Goal: Transaction & Acquisition: Purchase product/service

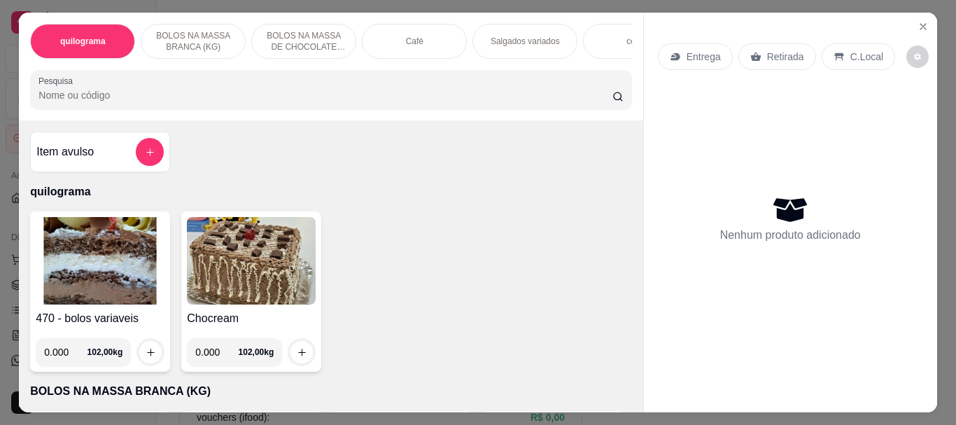
click at [143, 284] on img at bounding box center [100, 261] width 129 height 88
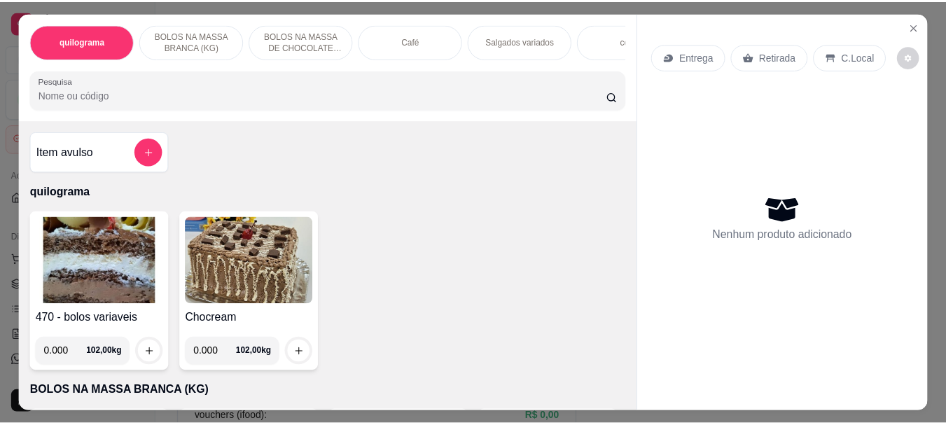
scroll to position [70, 0]
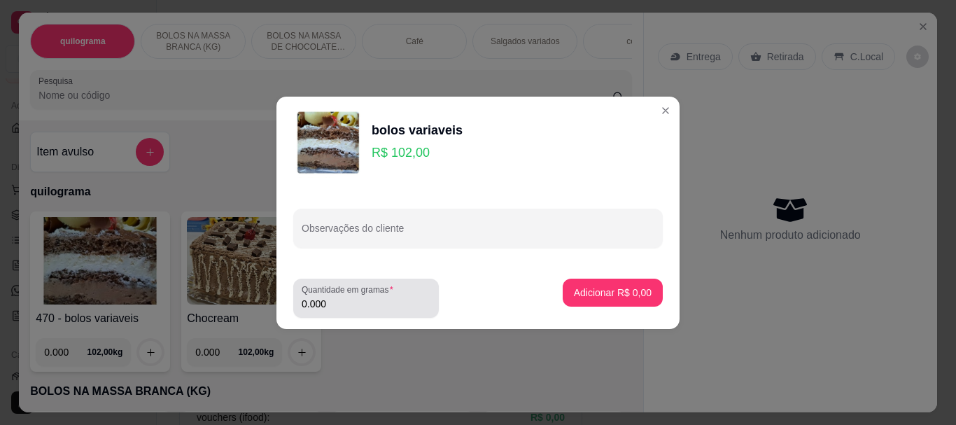
click at [348, 307] on input "0.000" at bounding box center [366, 304] width 129 height 14
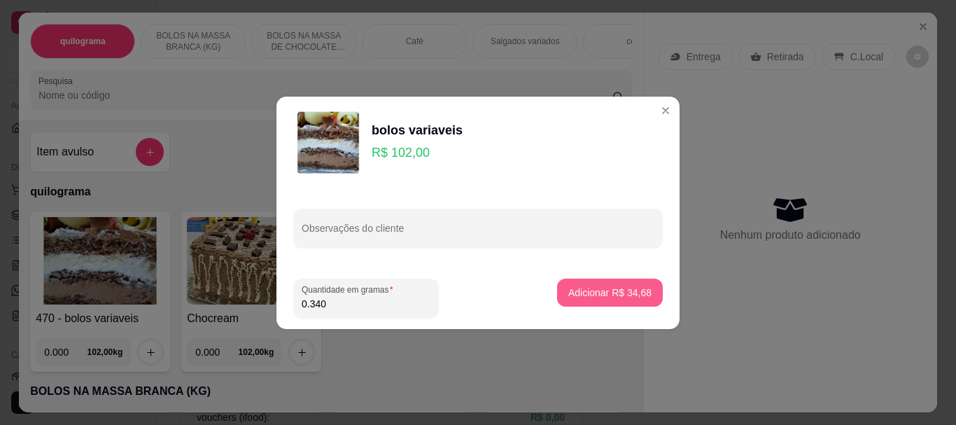
type input "0.340"
click at [570, 291] on p "Adicionar R$ 34,68" at bounding box center [610, 292] width 81 height 13
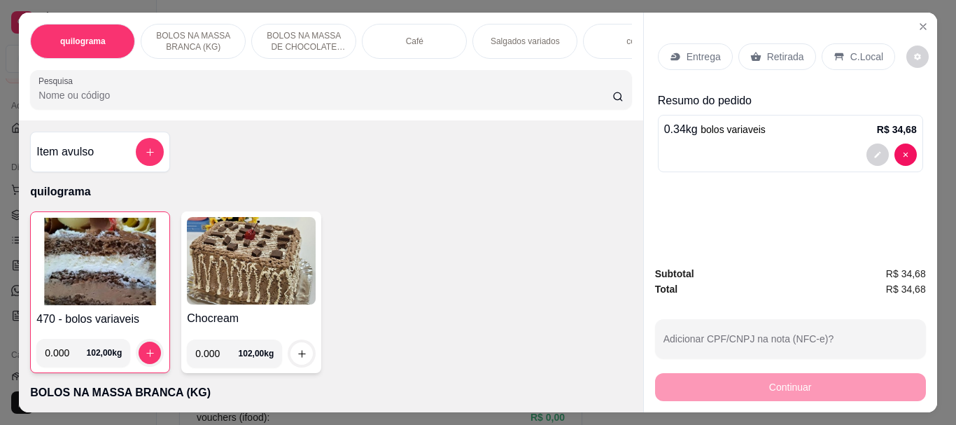
click at [783, 55] on p "Retirada" at bounding box center [785, 57] width 37 height 14
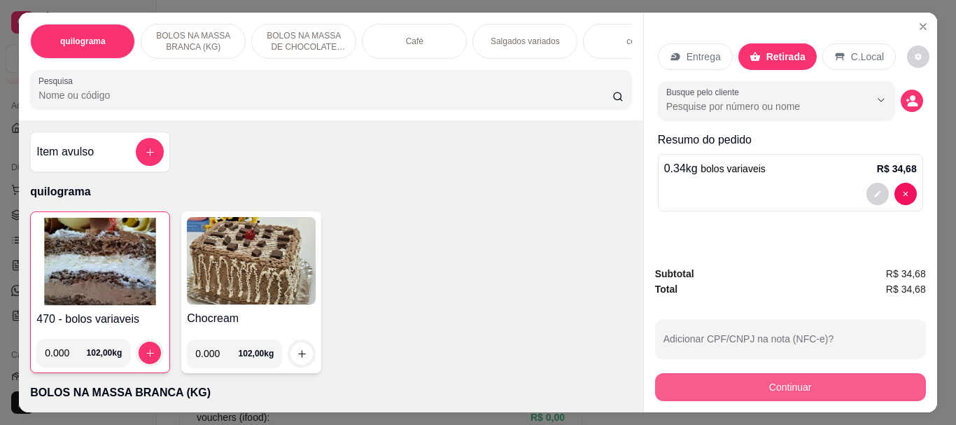
click at [775, 380] on button "Continuar" at bounding box center [790, 387] width 271 height 28
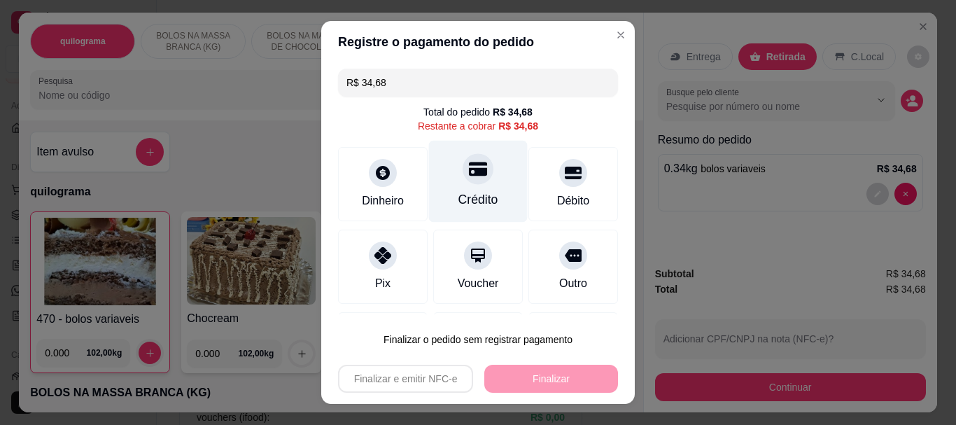
click at [459, 200] on div "Crédito" at bounding box center [479, 200] width 40 height 18
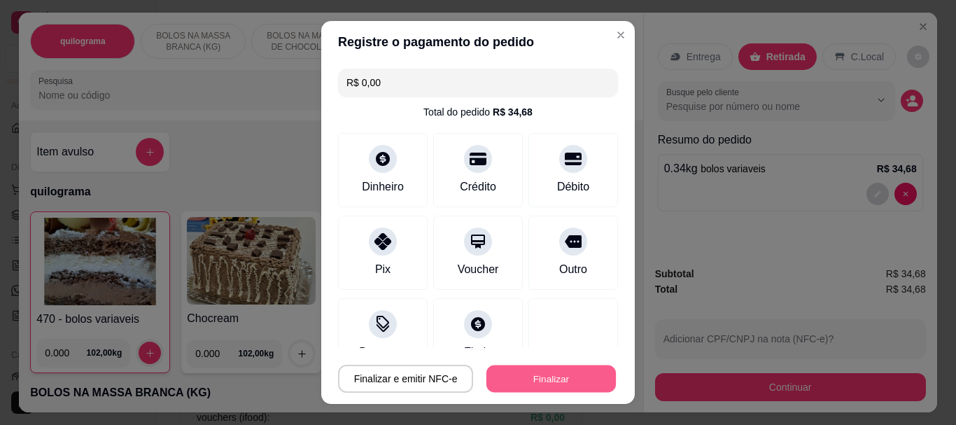
click at [531, 367] on button "Finalizar" at bounding box center [552, 378] width 130 height 27
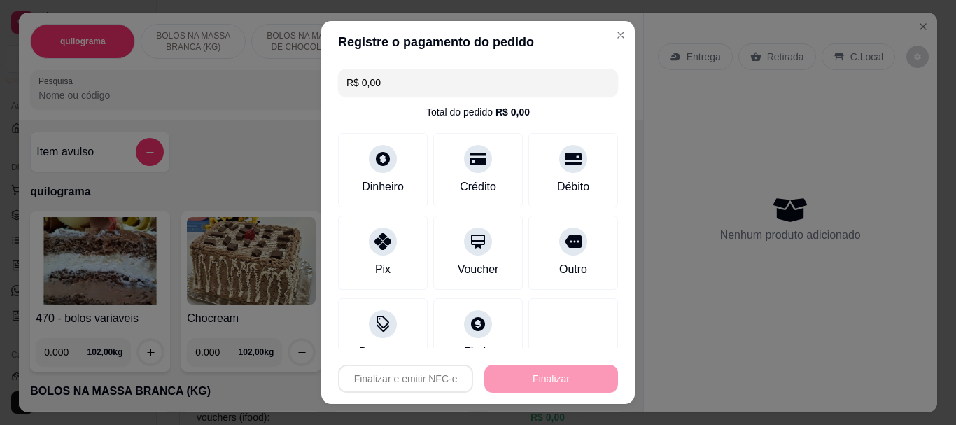
type input "-R$ 34,68"
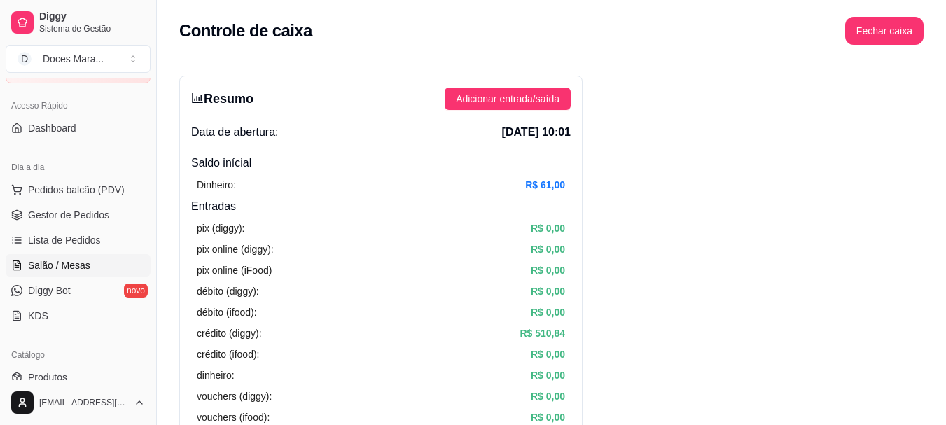
click at [58, 267] on span "Salão / Mesas" at bounding box center [59, 265] width 62 height 14
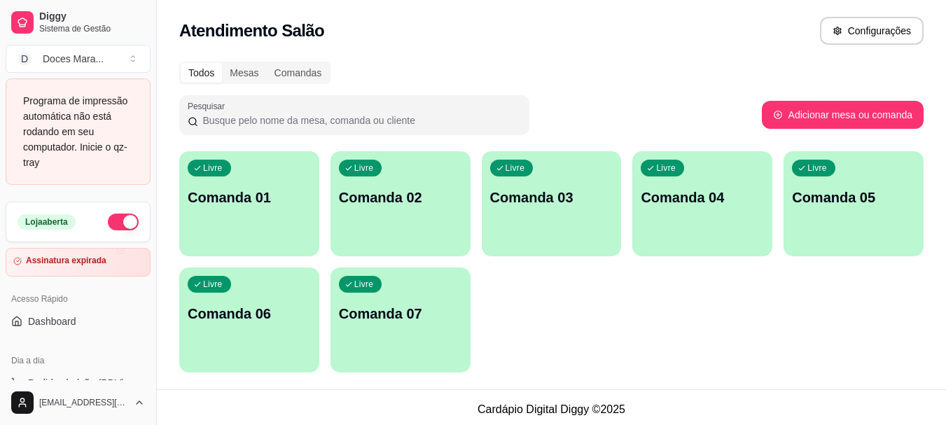
click at [115, 155] on div "Programa de impressão automática não está rodando em seu computador. Inicie o q…" at bounding box center [78, 131] width 110 height 77
click at [95, 146] on div "Programa de impressão automática não está rodando em seu computador. Inicie o q…" at bounding box center [78, 131] width 110 height 77
click at [583, 39] on div "Atendimento Salão Configurações" at bounding box center [551, 31] width 744 height 28
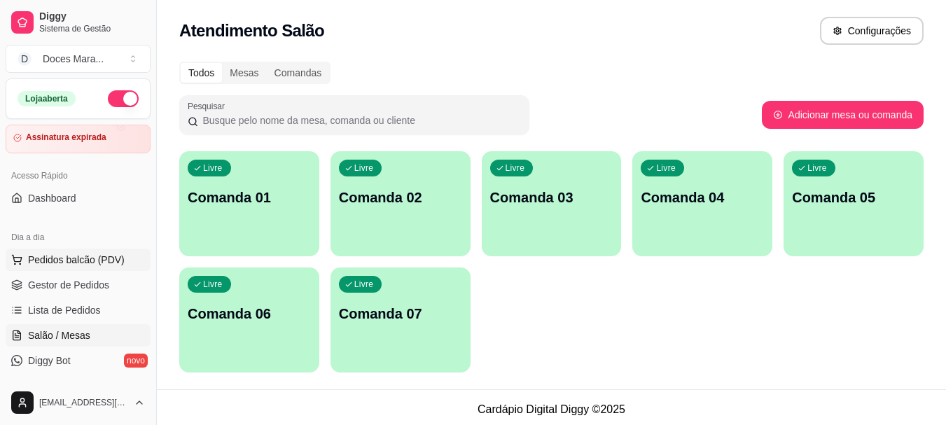
click at [50, 256] on span "Pedidos balcão (PDV)" at bounding box center [76, 260] width 97 height 14
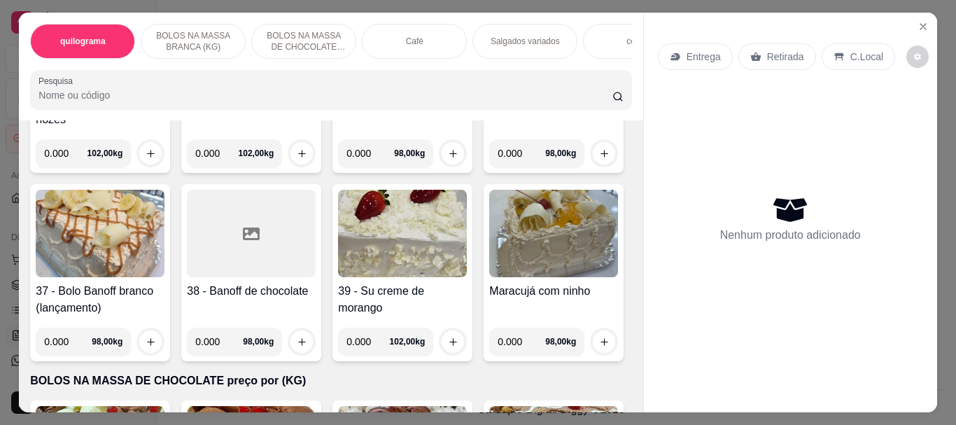
scroll to position [1890, 0]
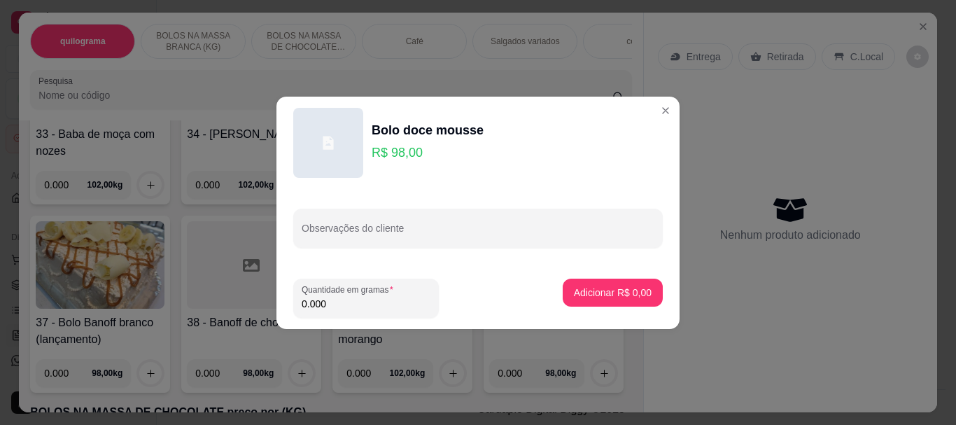
click at [360, 298] on input "0.000" at bounding box center [366, 304] width 129 height 14
type input "1.160"
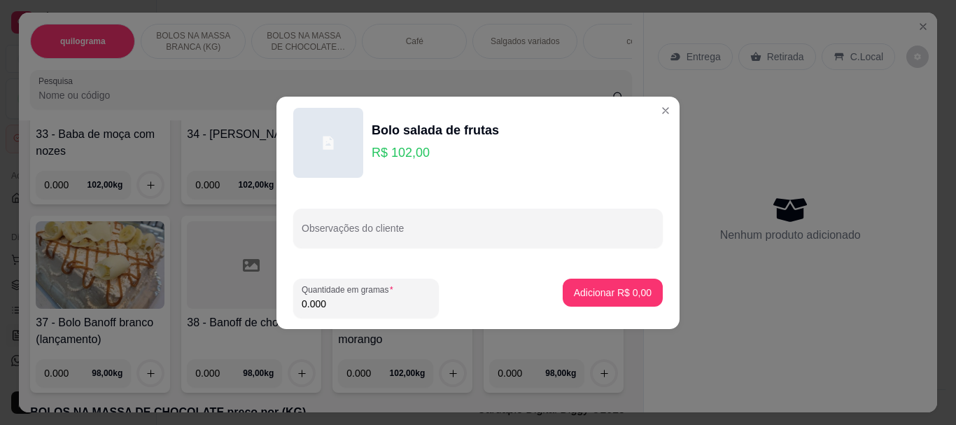
click at [346, 301] on input "0.000" at bounding box center [366, 304] width 129 height 14
type input "1.160"
click at [580, 291] on p "Adicionar R$ 118,32" at bounding box center [607, 292] width 86 height 13
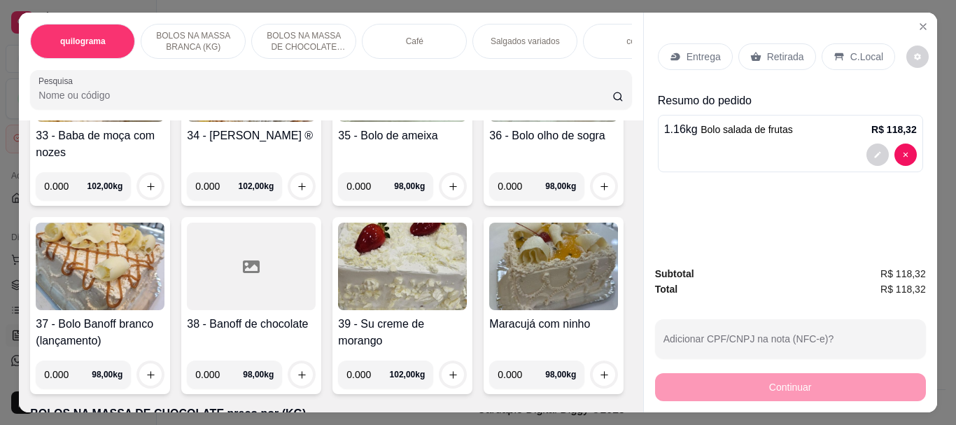
click at [776, 50] on p "Retirada" at bounding box center [785, 57] width 37 height 14
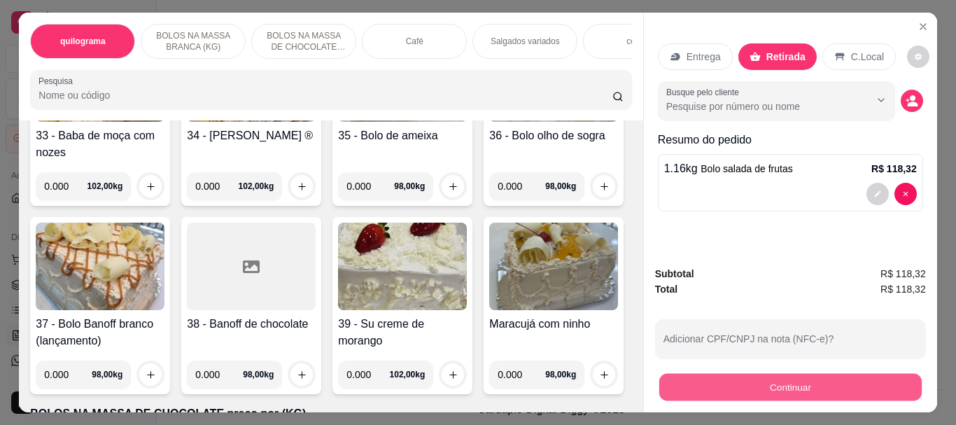
click at [781, 377] on button "Continuar" at bounding box center [790, 386] width 263 height 27
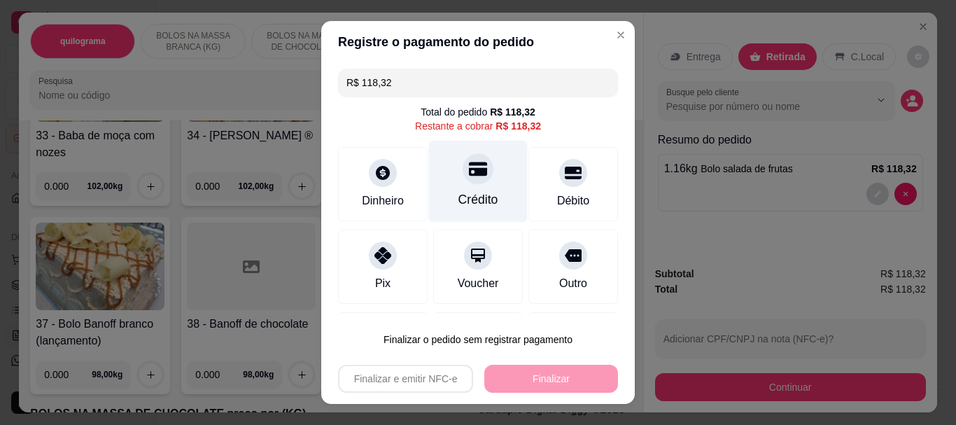
click at [467, 200] on div "Crédito" at bounding box center [479, 200] width 40 height 18
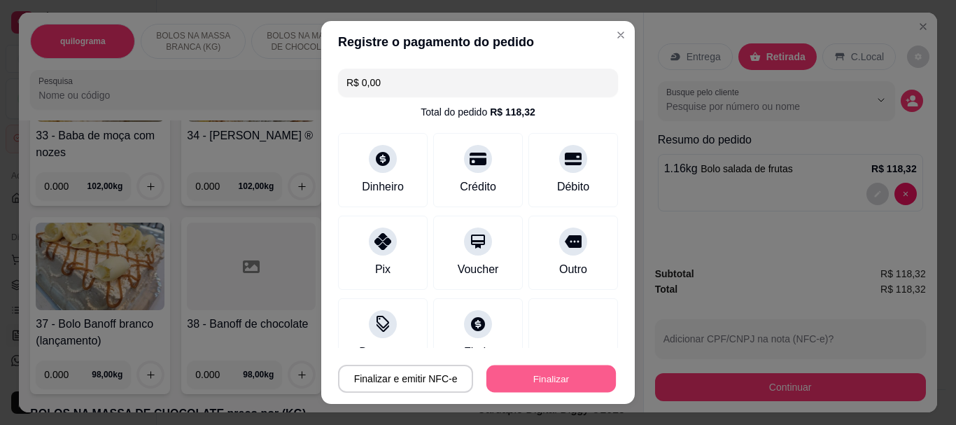
click at [536, 366] on button "Finalizar" at bounding box center [552, 378] width 130 height 27
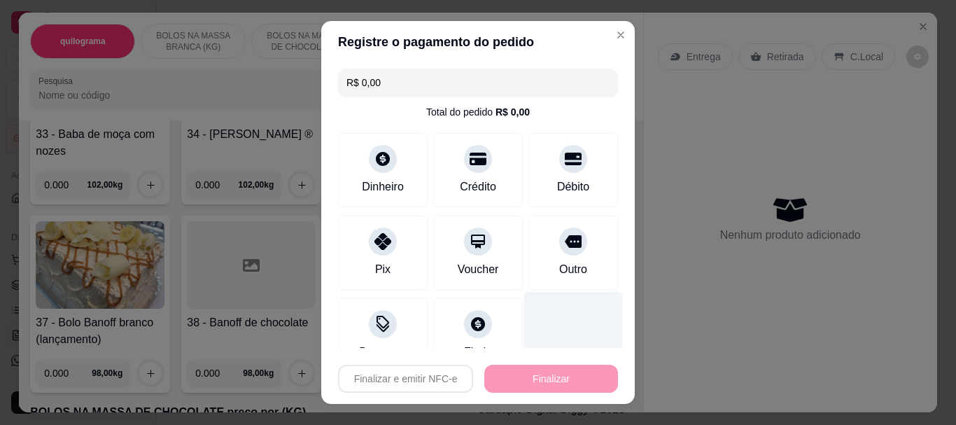
type input "-R$ 118,32"
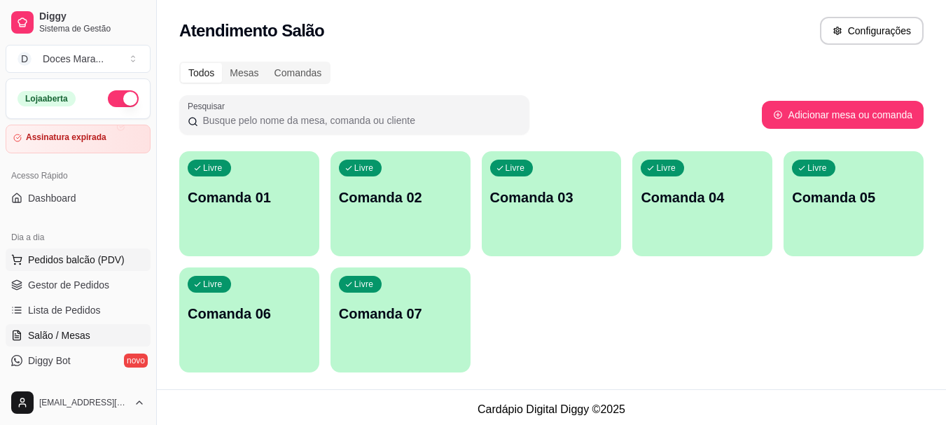
click at [60, 259] on span "Pedidos balcão (PDV)" at bounding box center [76, 260] width 97 height 14
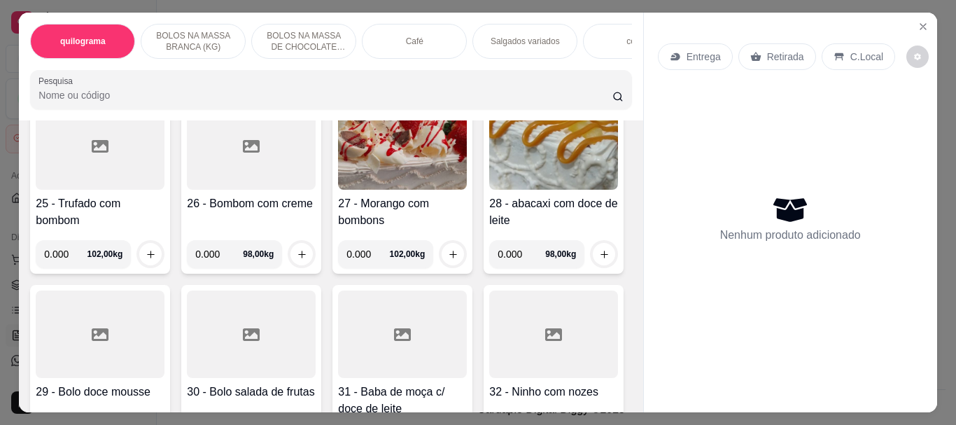
scroll to position [1470, 0]
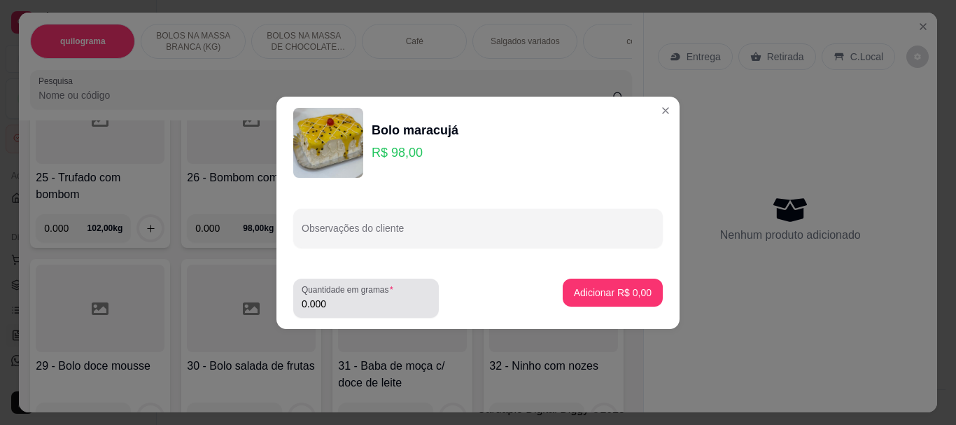
click at [336, 303] on input "0.000" at bounding box center [366, 304] width 129 height 14
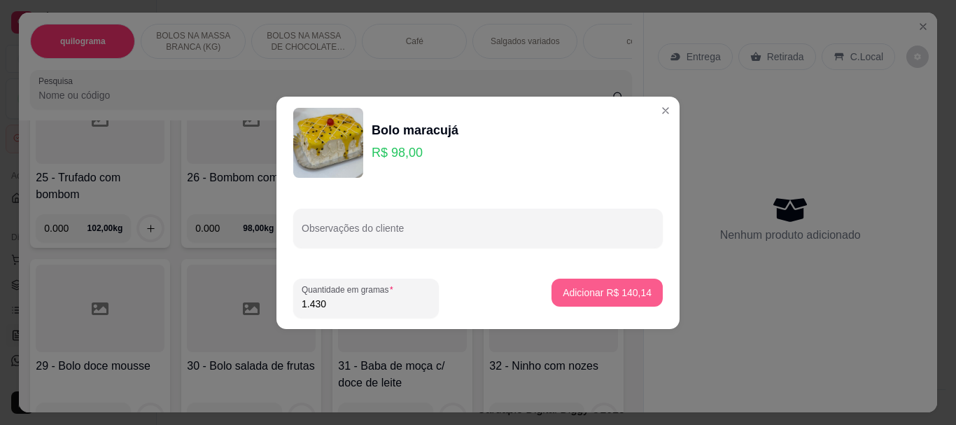
type input "1.430"
click at [590, 290] on p "Adicionar R$ 140,14" at bounding box center [607, 292] width 86 height 13
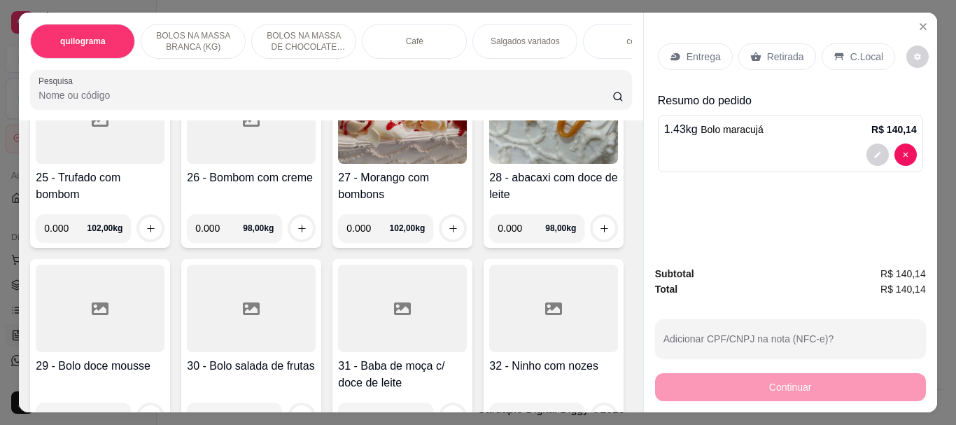
click at [777, 50] on p "Retirada" at bounding box center [785, 57] width 37 height 14
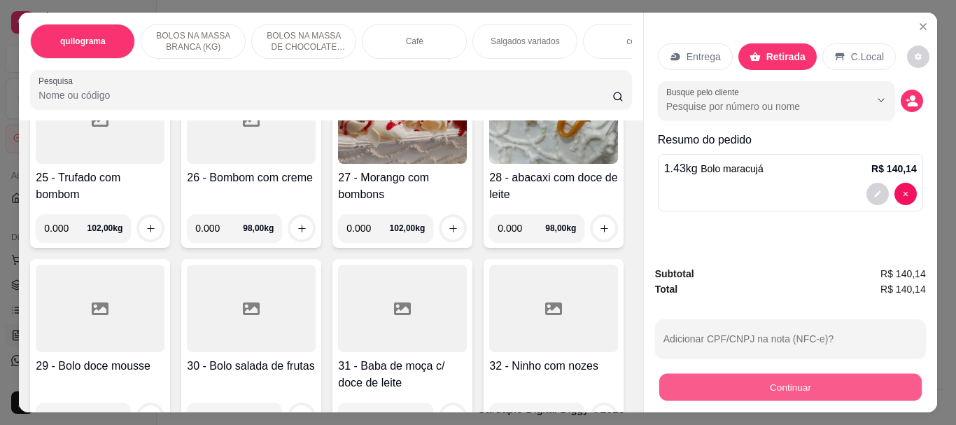
click at [776, 382] on button "Continuar" at bounding box center [790, 386] width 263 height 27
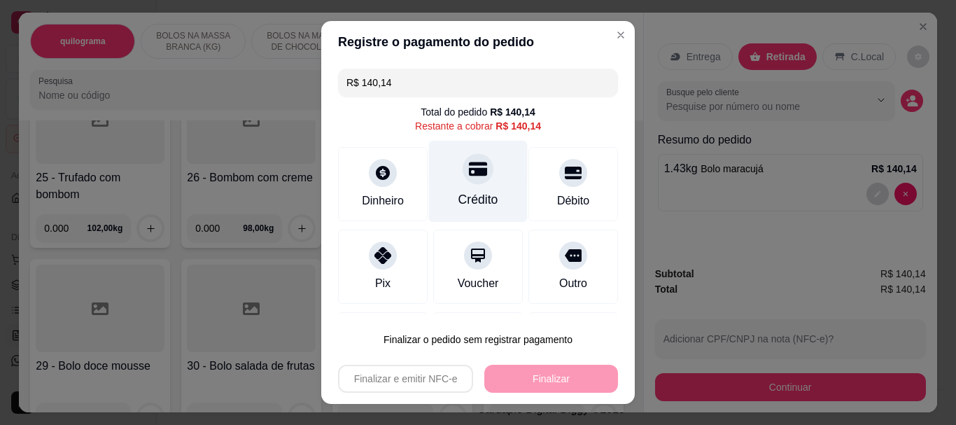
click at [470, 193] on div "Crédito" at bounding box center [479, 200] width 40 height 18
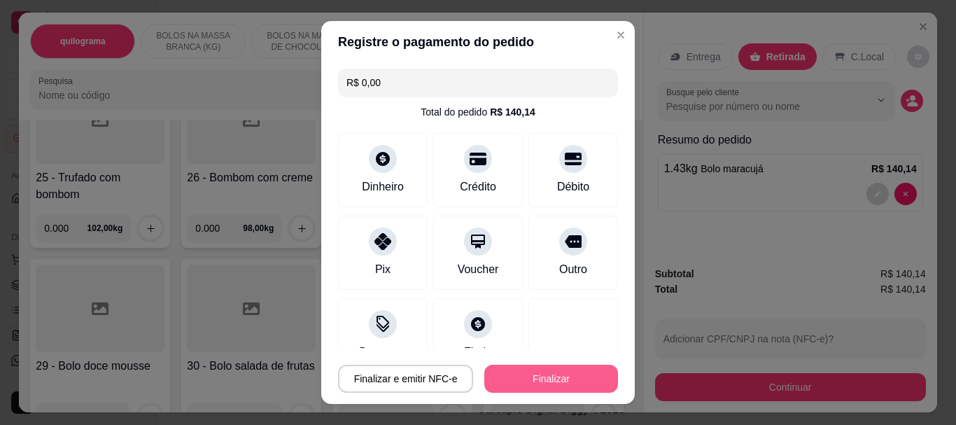
click at [518, 381] on button "Finalizar" at bounding box center [551, 379] width 134 height 28
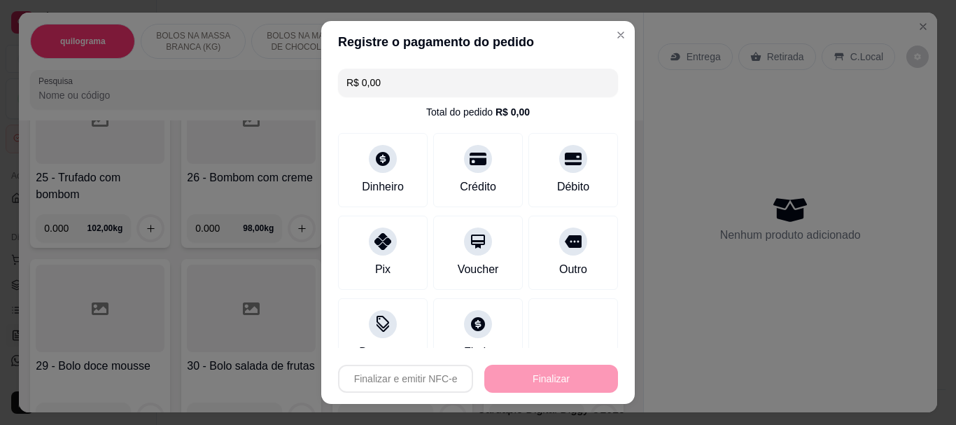
type input "-R$ 140,14"
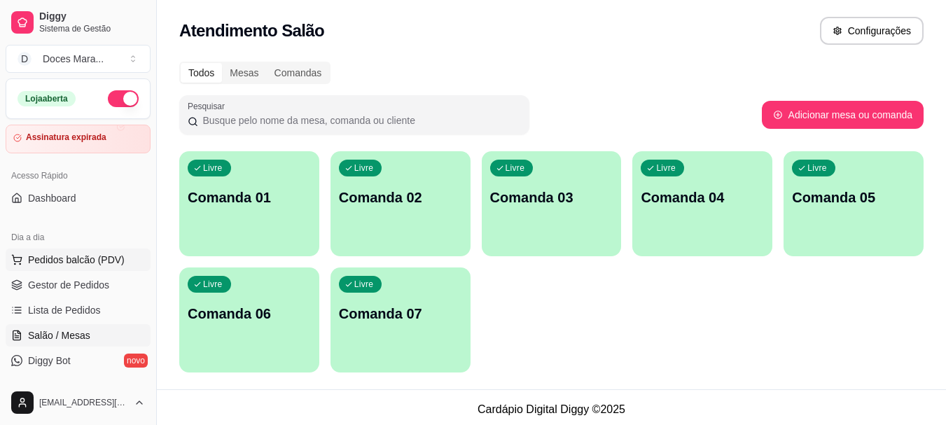
click at [70, 254] on span "Pedidos balcão (PDV)" at bounding box center [76, 260] width 97 height 14
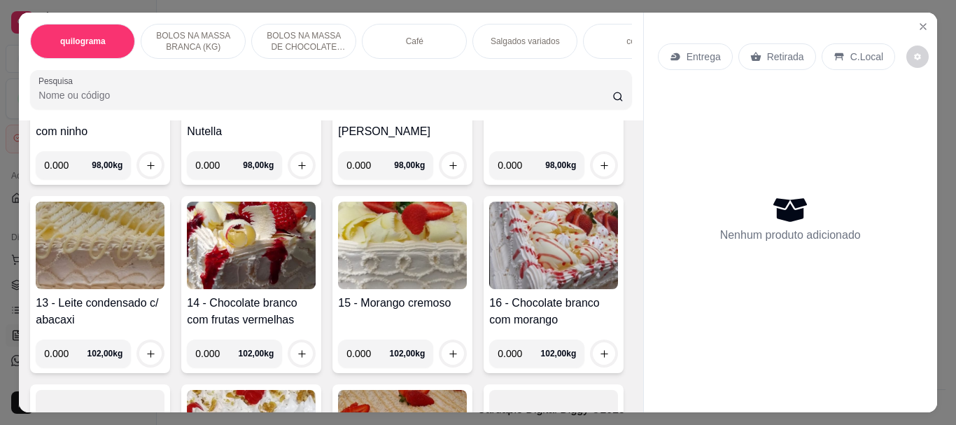
scroll to position [770, 0]
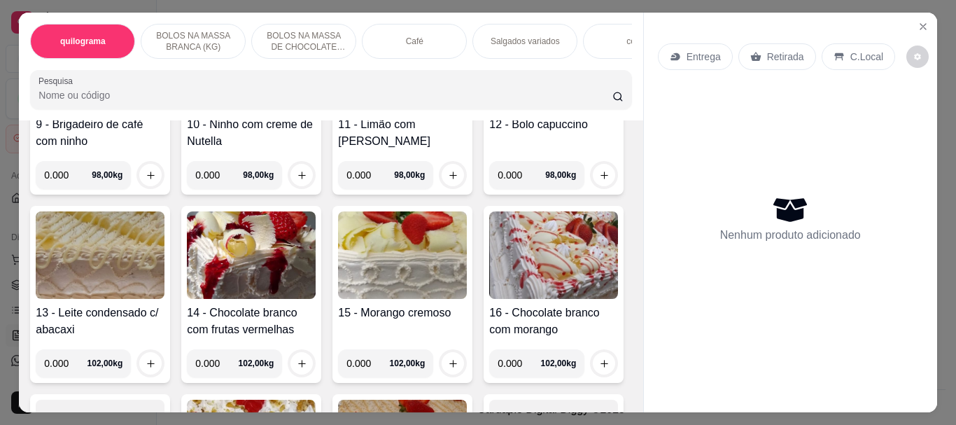
click at [187, 111] on img at bounding box center [251, 67] width 129 height 88
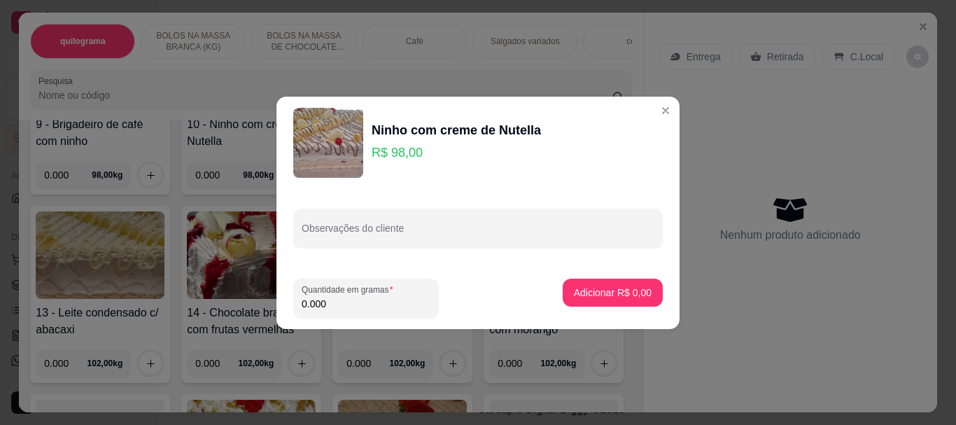
click at [337, 305] on input "0.000" at bounding box center [366, 304] width 129 height 14
type input "2.330"
click at [578, 290] on p "Adicionar R$ 228,34" at bounding box center [607, 292] width 86 height 13
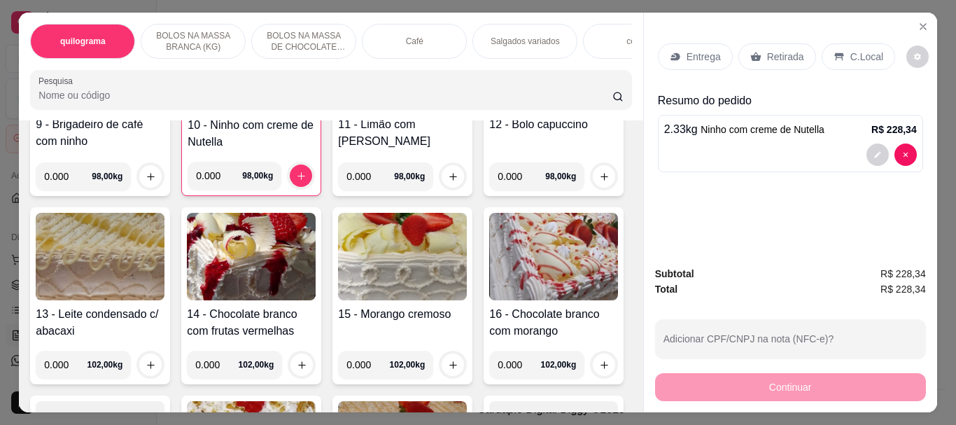
click at [39, 97] on input "Pesquisa" at bounding box center [326, 95] width 574 height 14
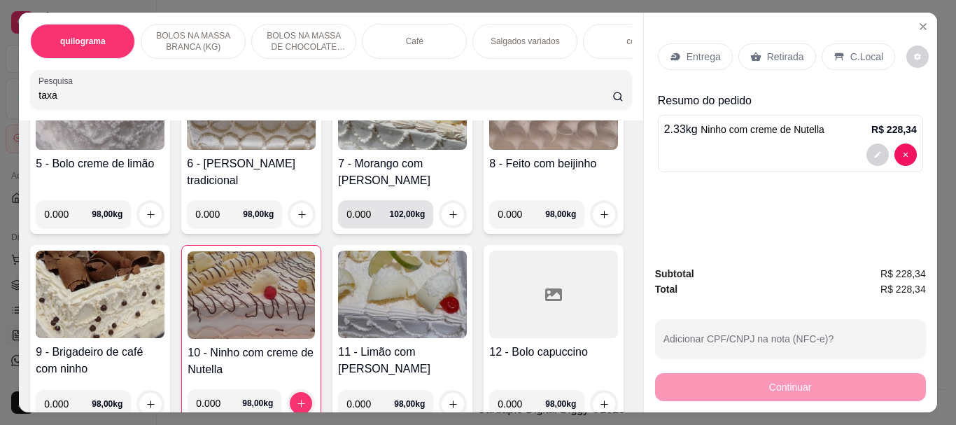
scroll to position [998, 0]
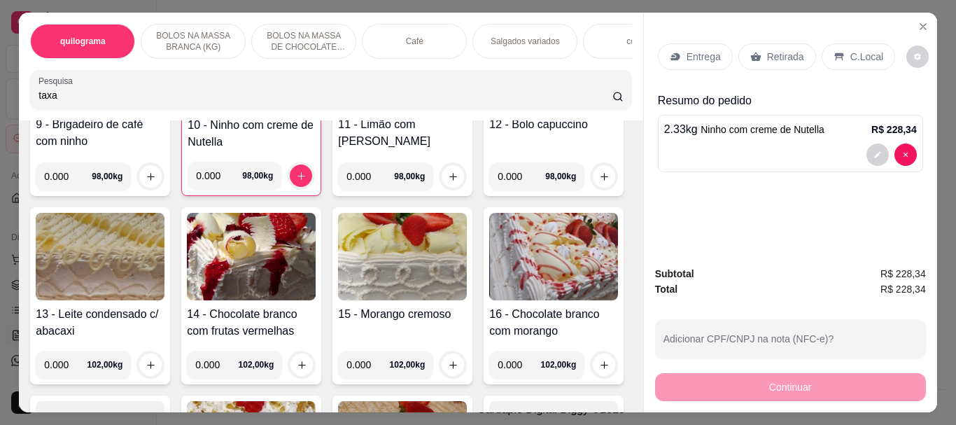
type input "taxa"
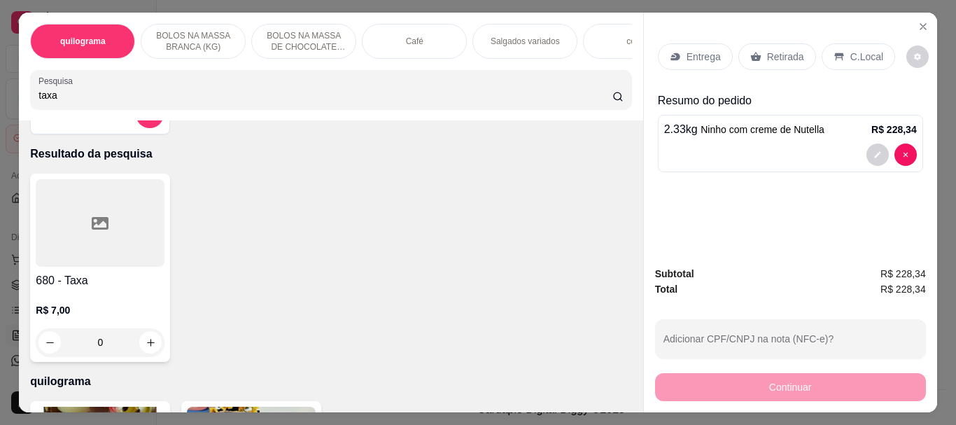
scroll to position [0, 0]
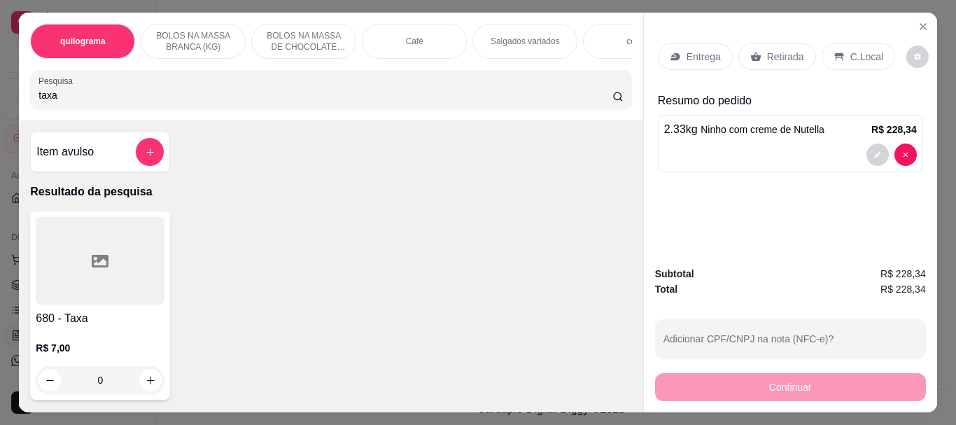
click at [128, 279] on div at bounding box center [100, 261] width 129 height 88
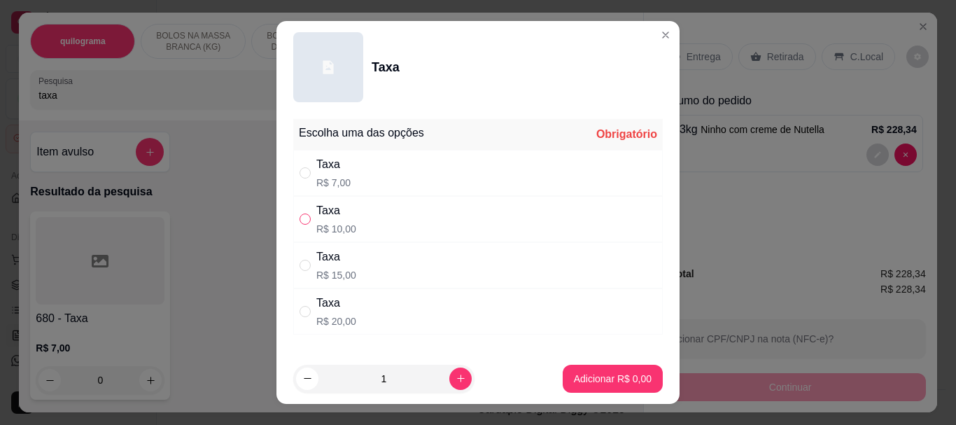
click at [300, 221] on input "" at bounding box center [305, 219] width 11 height 11
radio input "true"
click at [576, 377] on p "Adicionar R$ 10,00" at bounding box center [610, 378] width 81 height 13
type input "1"
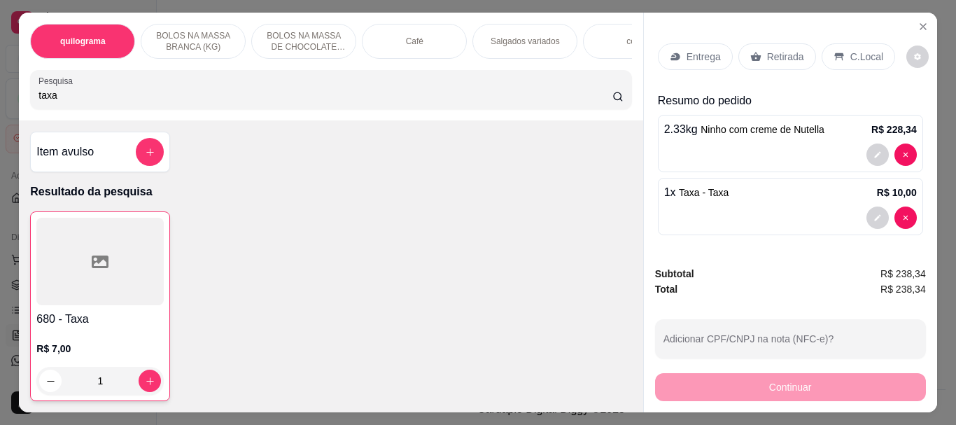
click at [785, 50] on p "Retirada" at bounding box center [785, 57] width 37 height 14
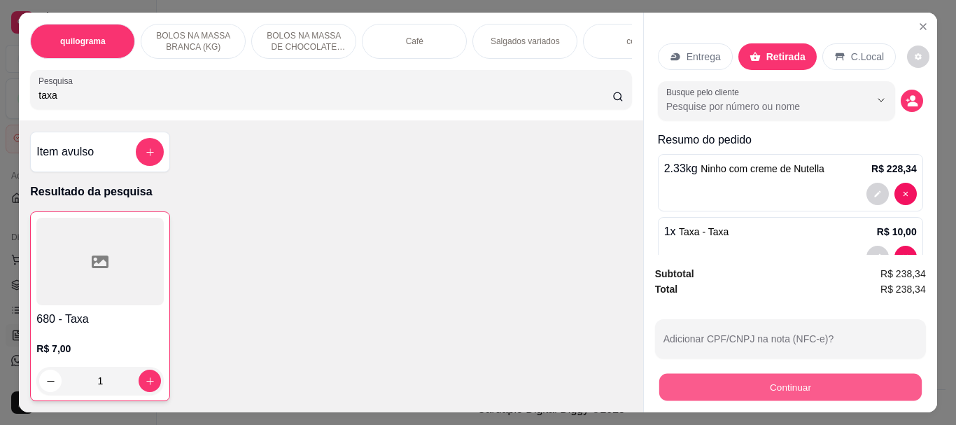
click at [762, 375] on button "Continuar" at bounding box center [790, 386] width 263 height 27
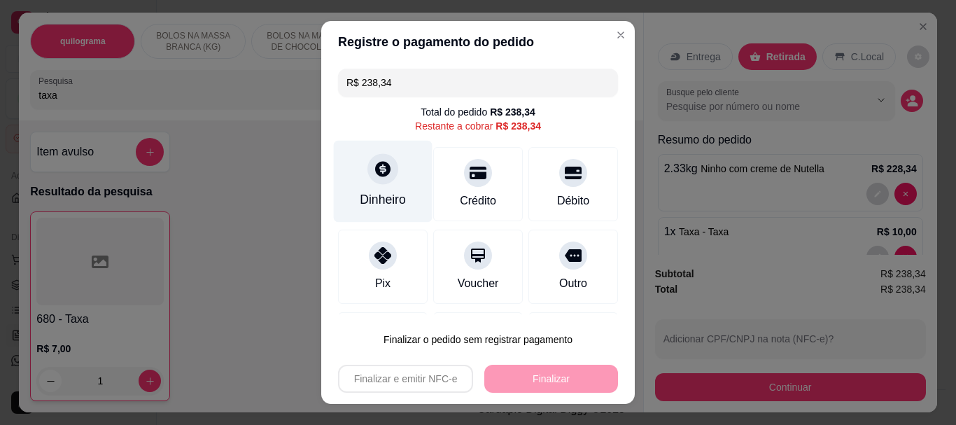
click at [374, 177] on icon at bounding box center [383, 169] width 18 height 18
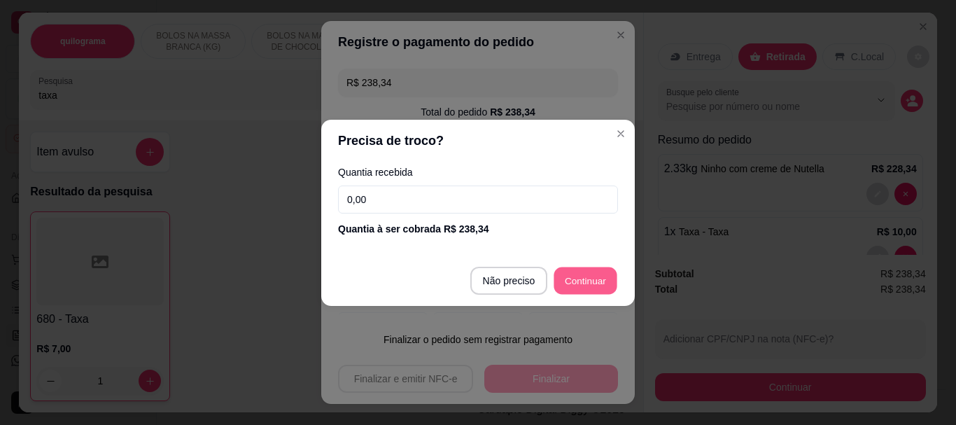
type input "R$ 0,00"
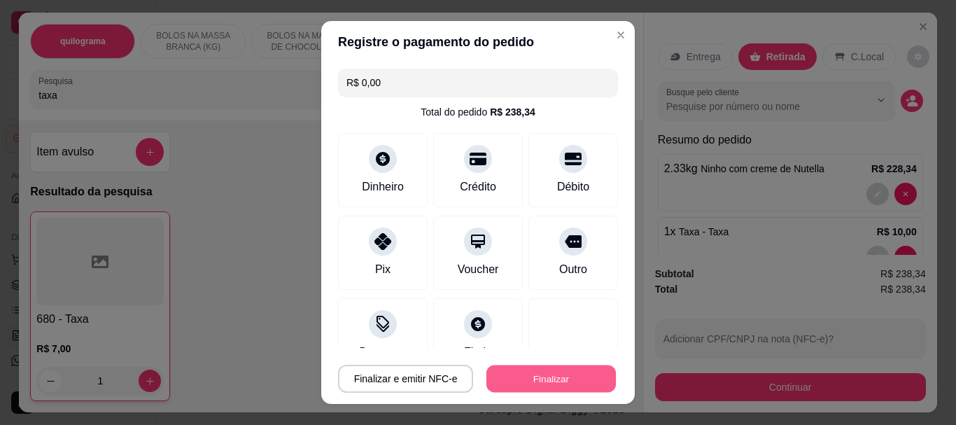
click at [535, 375] on button "Finalizar" at bounding box center [552, 378] width 130 height 27
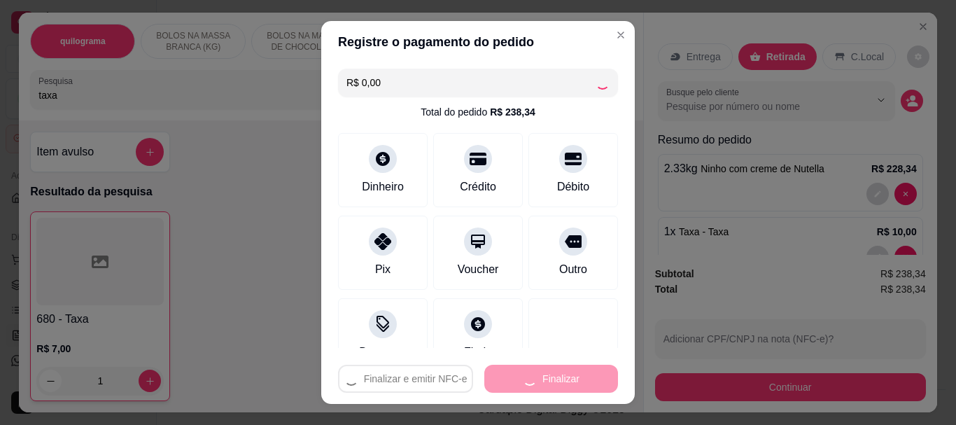
type input "0"
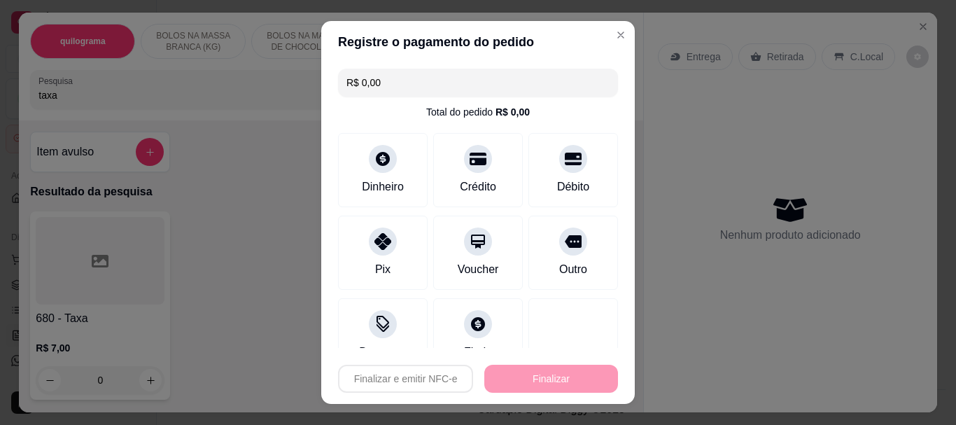
type input "-R$ 238,34"
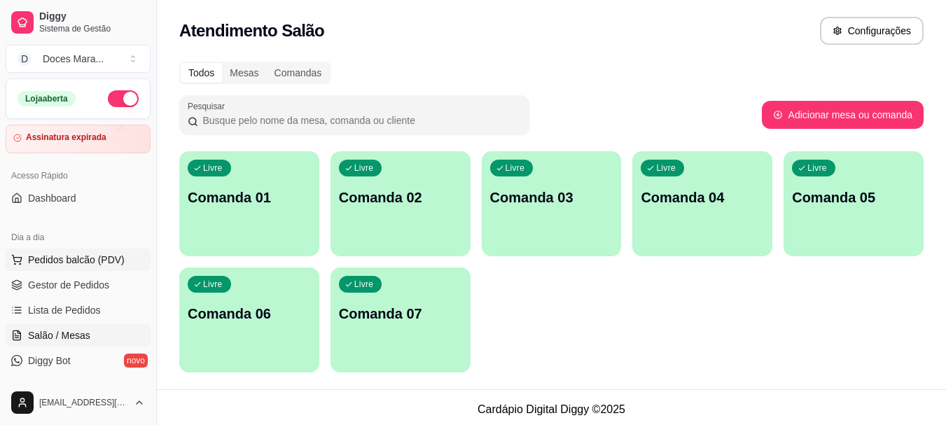
click at [85, 258] on span "Pedidos balcão (PDV)" at bounding box center [76, 260] width 97 height 14
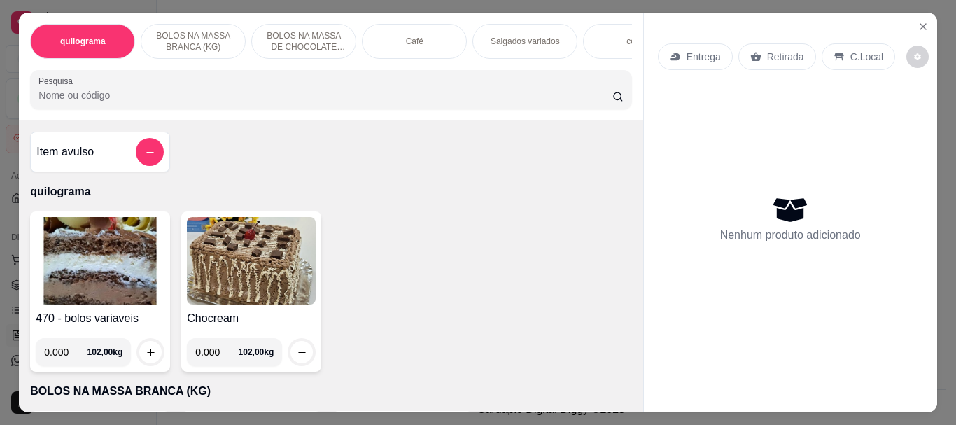
click at [140, 277] on img at bounding box center [100, 261] width 129 height 88
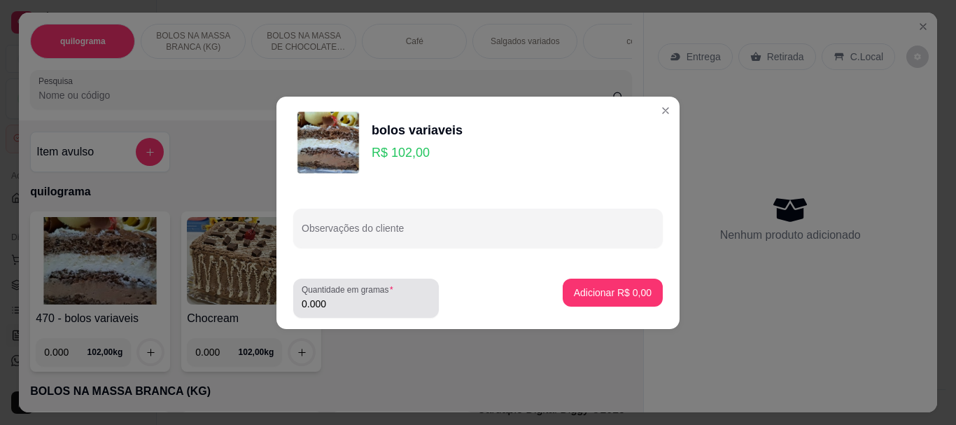
click at [352, 300] on input "0.000" at bounding box center [366, 304] width 129 height 14
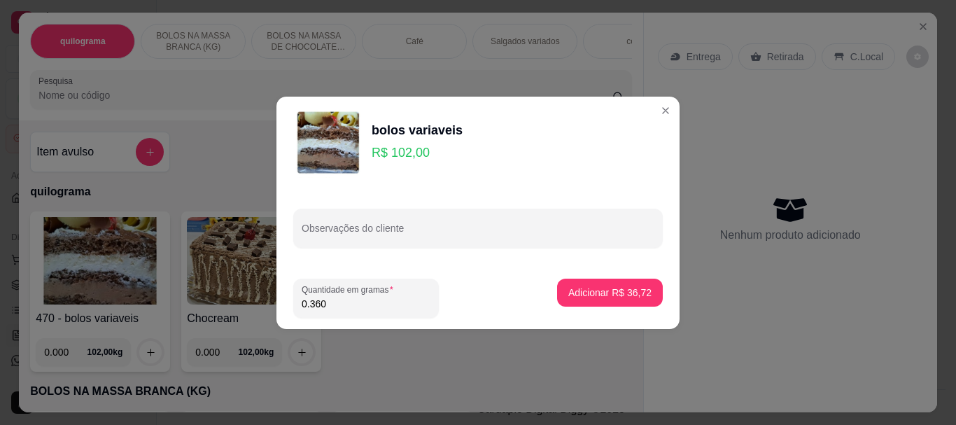
click at [316, 302] on input "0.360" at bounding box center [366, 304] width 129 height 14
type input "0.260"
click at [617, 294] on p "Adicionar R$ 26,52" at bounding box center [610, 292] width 81 height 13
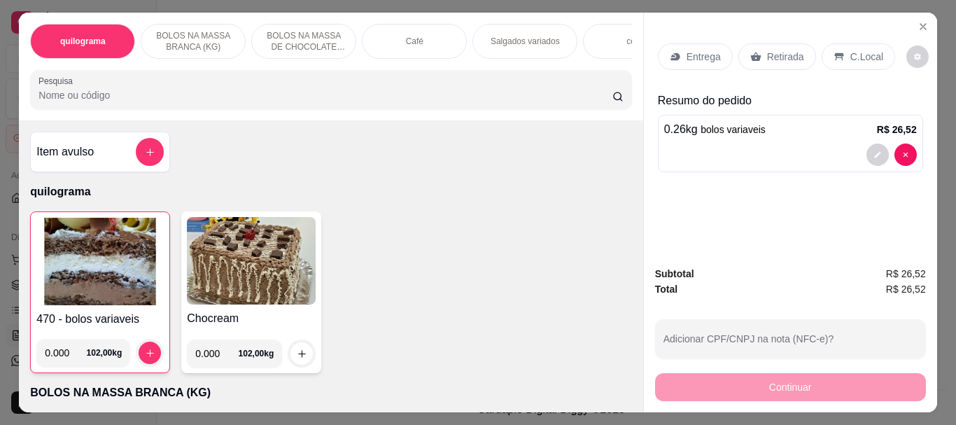
click at [412, 41] on p "Café" at bounding box center [415, 41] width 18 height 11
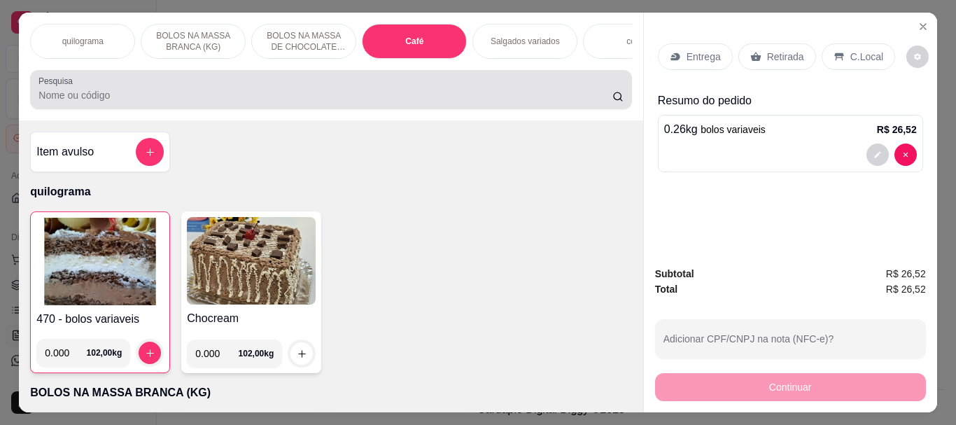
scroll to position [37, 0]
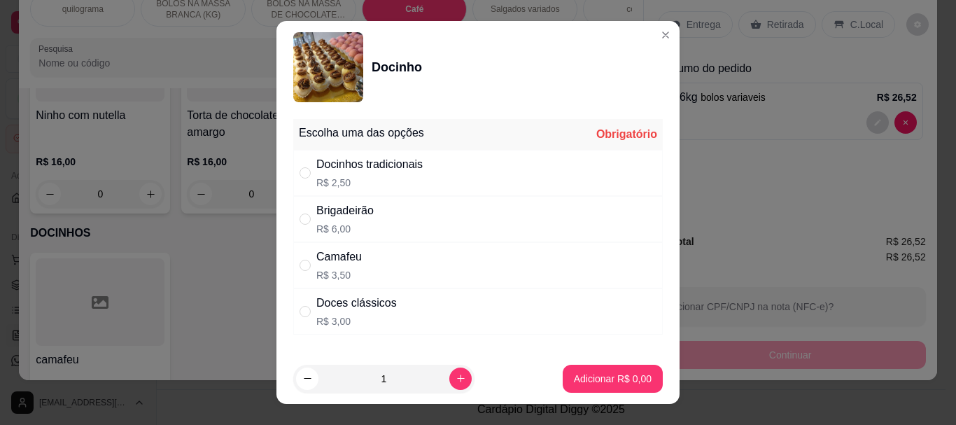
click at [322, 312] on div "Doces clássicos R$ 3,00" at bounding box center [356, 312] width 81 height 34
radio input "true"
click at [587, 373] on p "Adicionar R$ 3,00" at bounding box center [613, 378] width 76 height 13
type input "1"
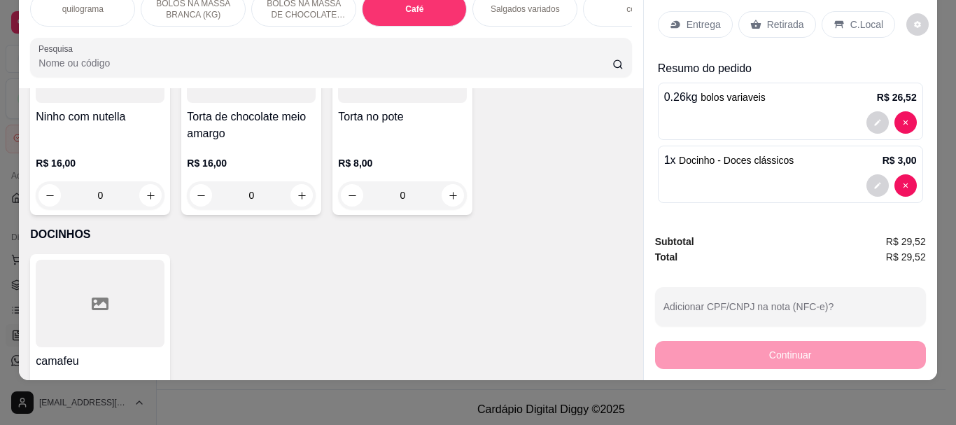
click at [767, 18] on p "Retirada" at bounding box center [785, 25] width 37 height 14
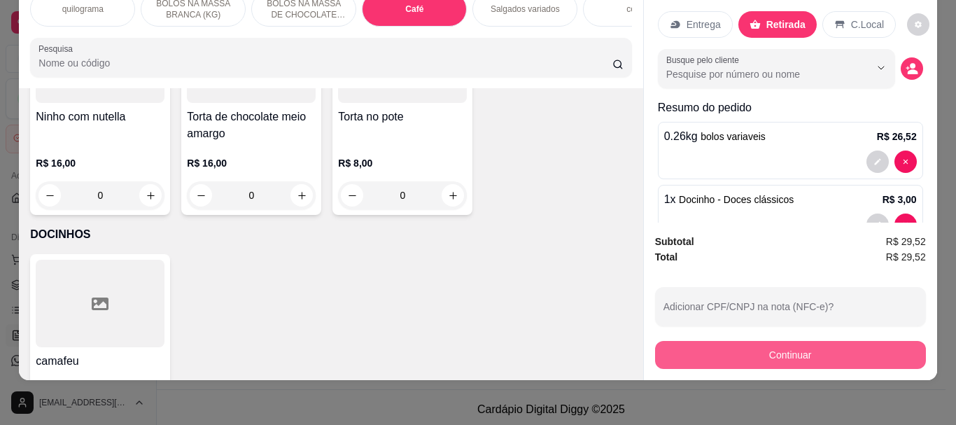
click at [785, 341] on button "Continuar" at bounding box center [790, 355] width 271 height 28
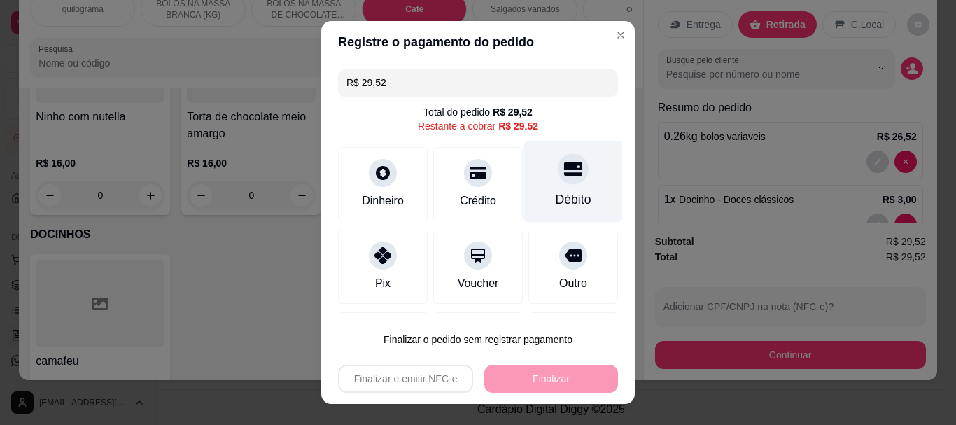
click at [564, 177] on icon at bounding box center [573, 169] width 18 height 18
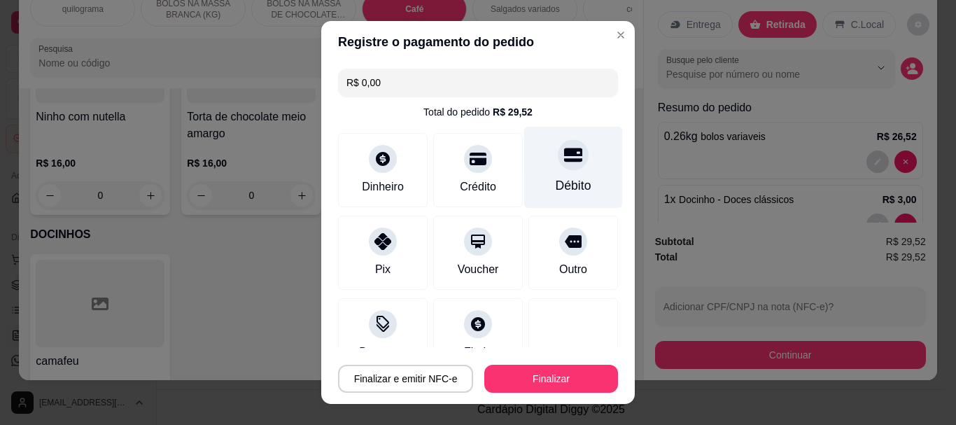
type input "R$ 0,00"
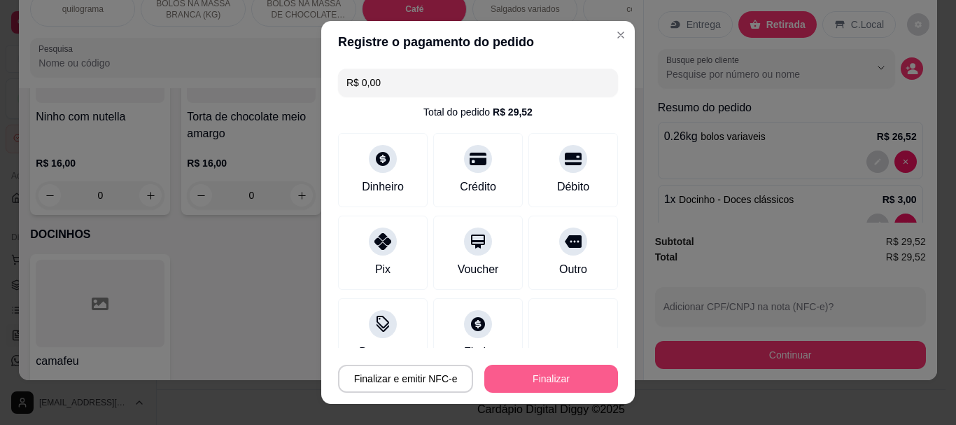
click at [532, 373] on button "Finalizar" at bounding box center [551, 379] width 134 height 28
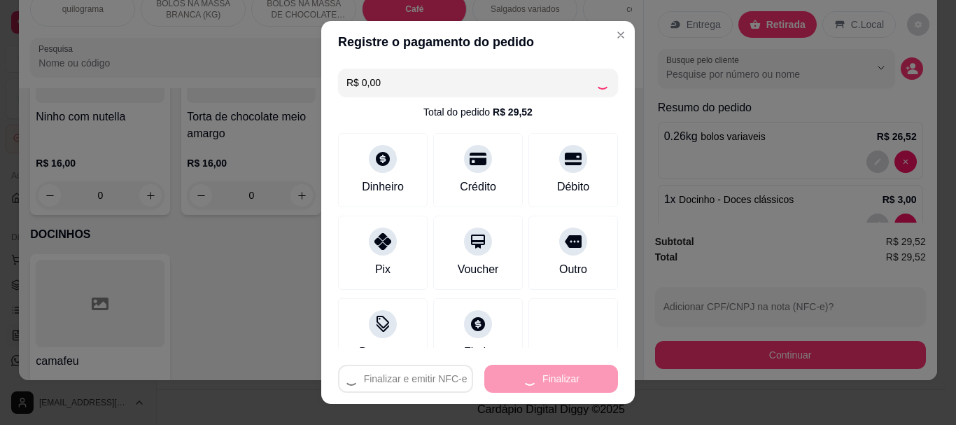
type input "0"
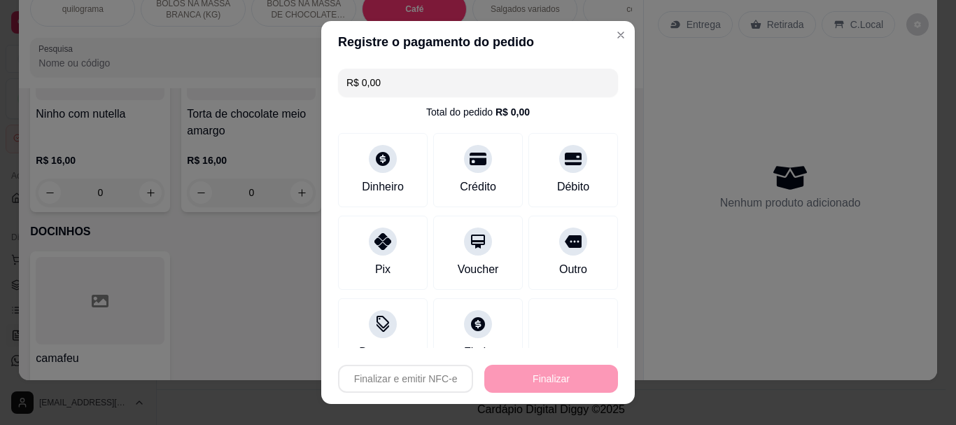
type input "-R$ 29,52"
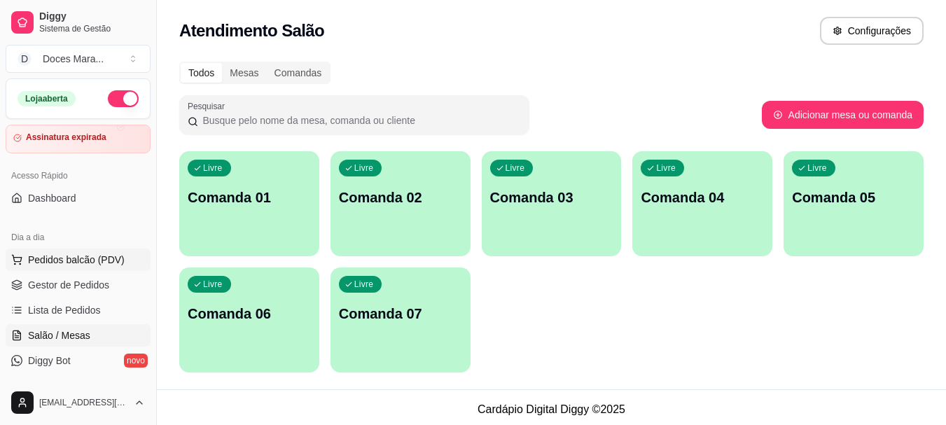
click at [79, 258] on span "Pedidos balcão (PDV)" at bounding box center [76, 260] width 97 height 14
